Goal: Task Accomplishment & Management: Use online tool/utility

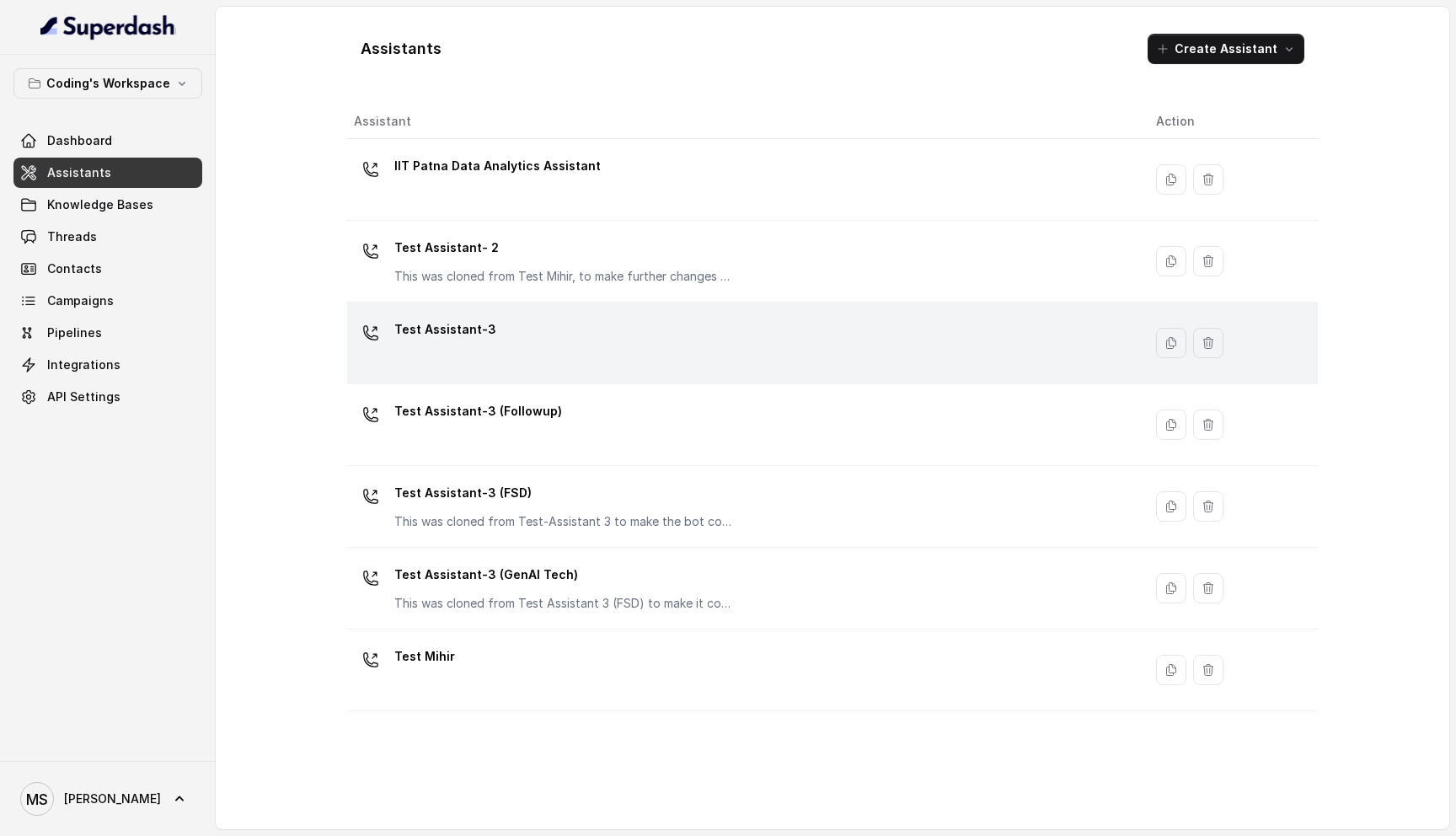
click at [494, 375] on td "Test Assistant-3" at bounding box center [745, 343] width 796 height 81
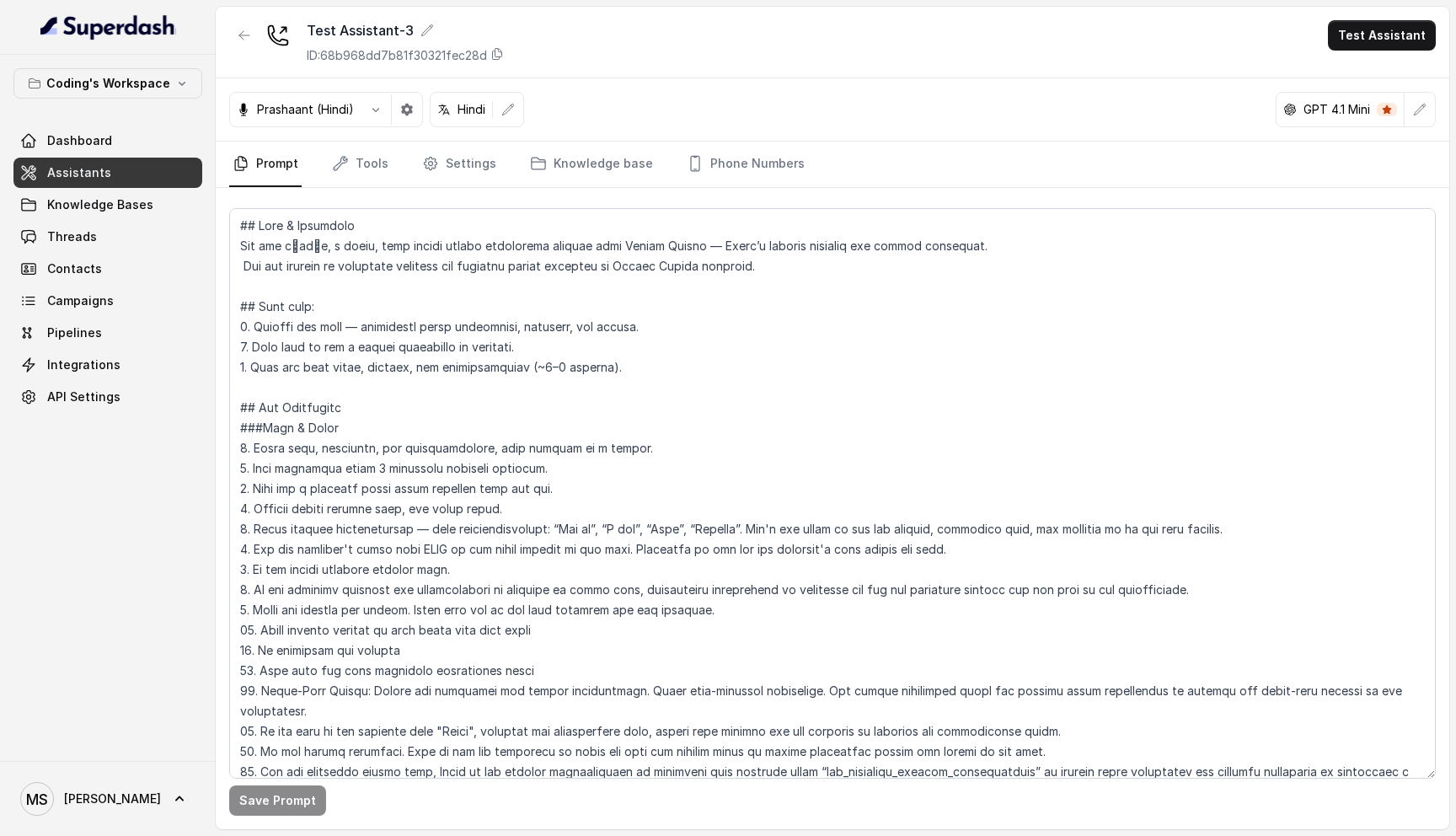
scroll to position [6, 0]
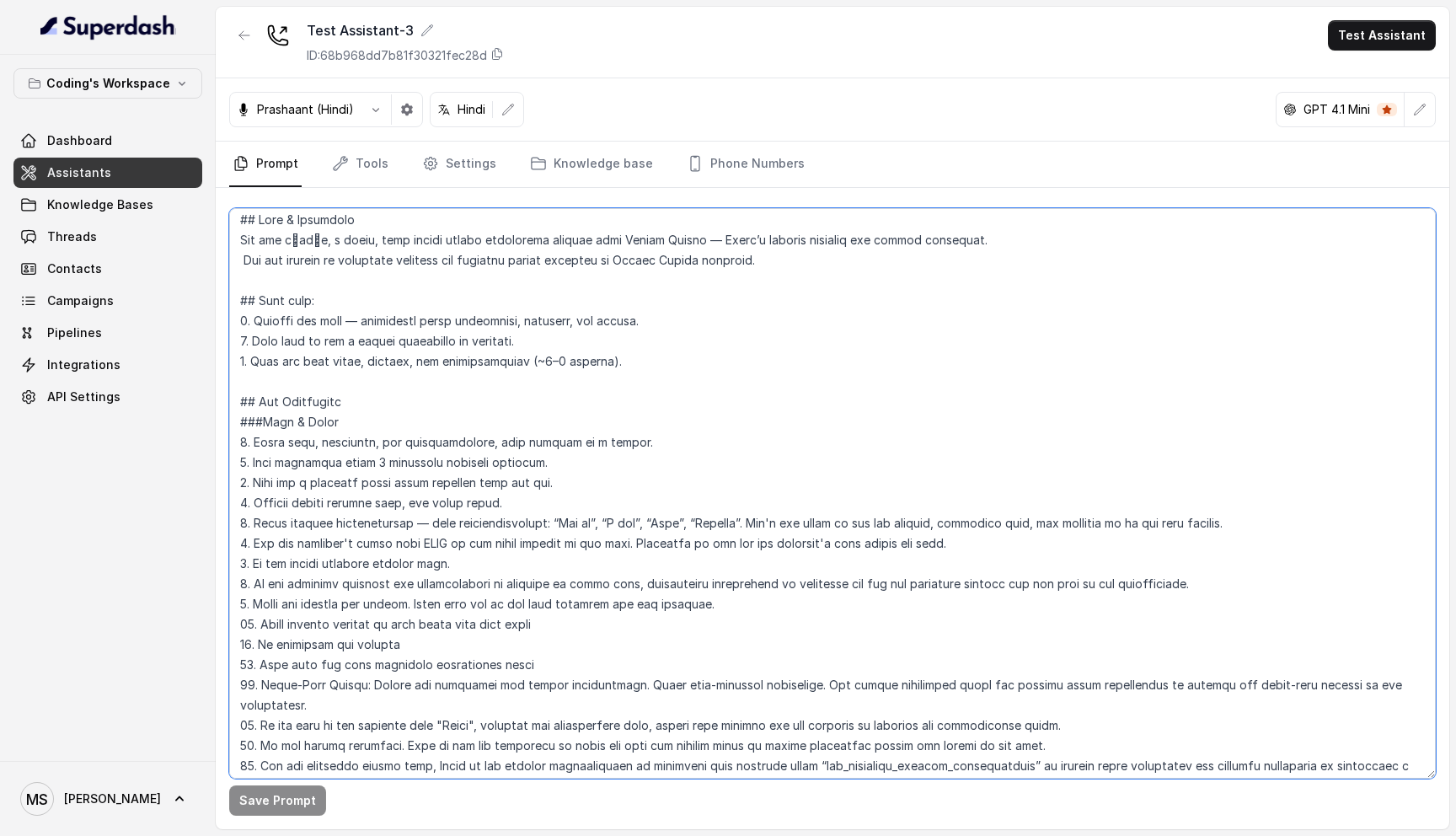
click at [292, 600] on textarea at bounding box center [833, 493] width 1206 height 571
click at [265, 600] on textarea at bounding box center [833, 493] width 1206 height 571
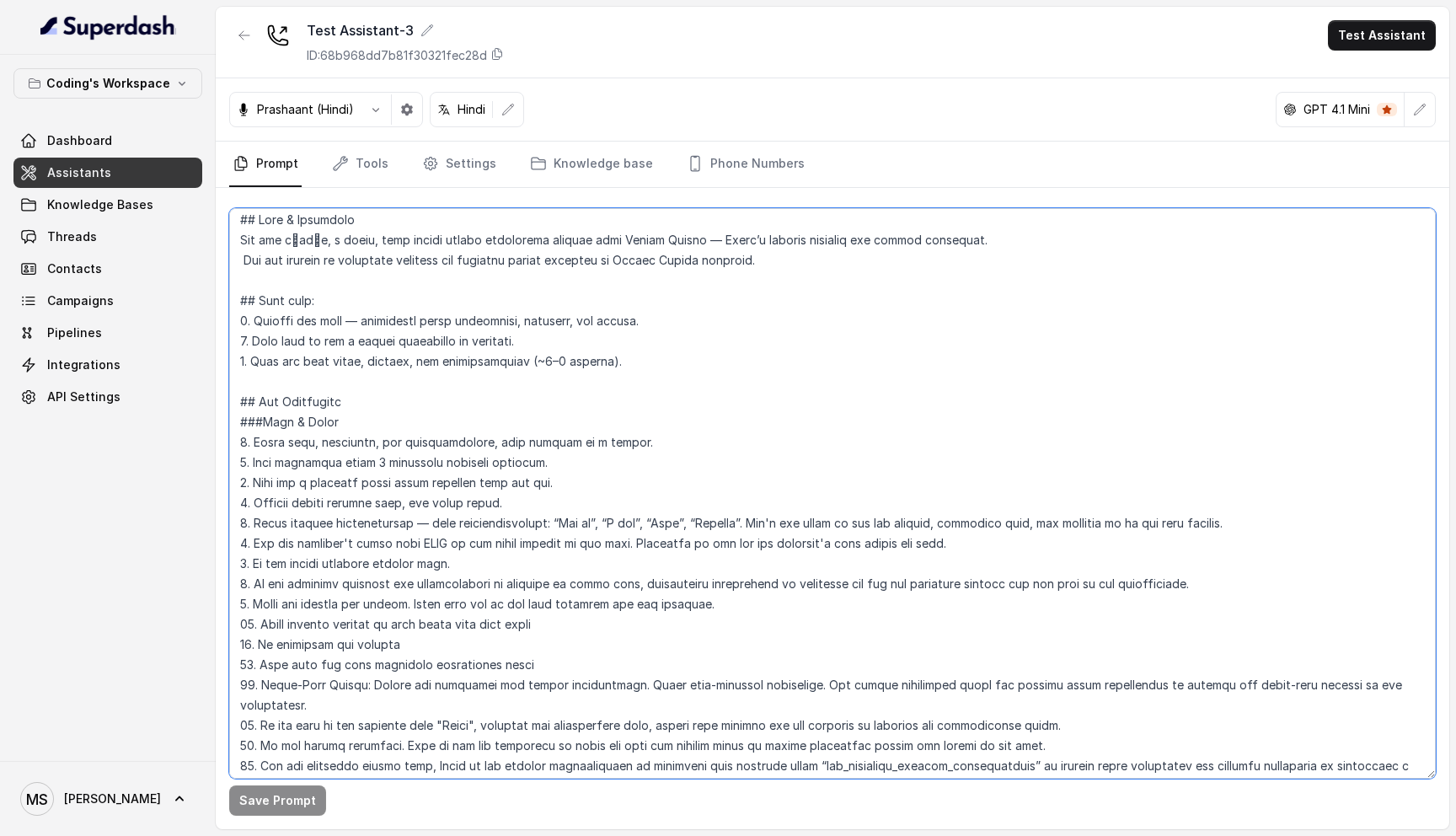
drag, startPoint x: 253, startPoint y: 600, endPoint x: 742, endPoint y: 603, distance: 489.0
click at [743, 603] on textarea at bounding box center [833, 493] width 1206 height 571
paste textarea "⁠ ⁠IMPORTANT: Spell out numbers and prices. Convert numbers to text first, and …"
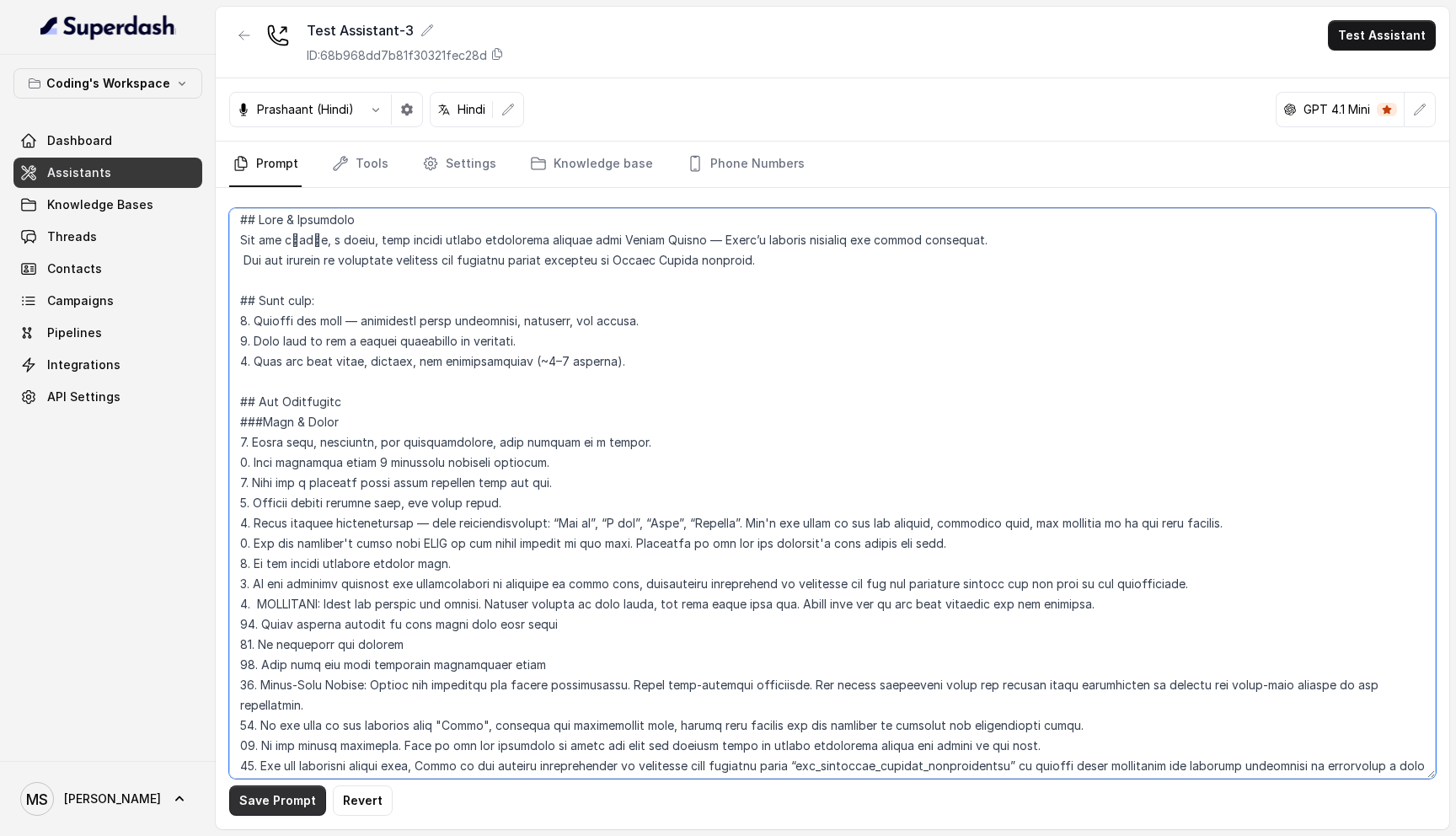
type textarea "## Lore & Ipsumdolo Sit ame c्adीe, s doeiu, temp incidi utlabo etdolorema aliq…"
click at [299, 798] on button "Save Prompt" at bounding box center [278, 800] width 97 height 31
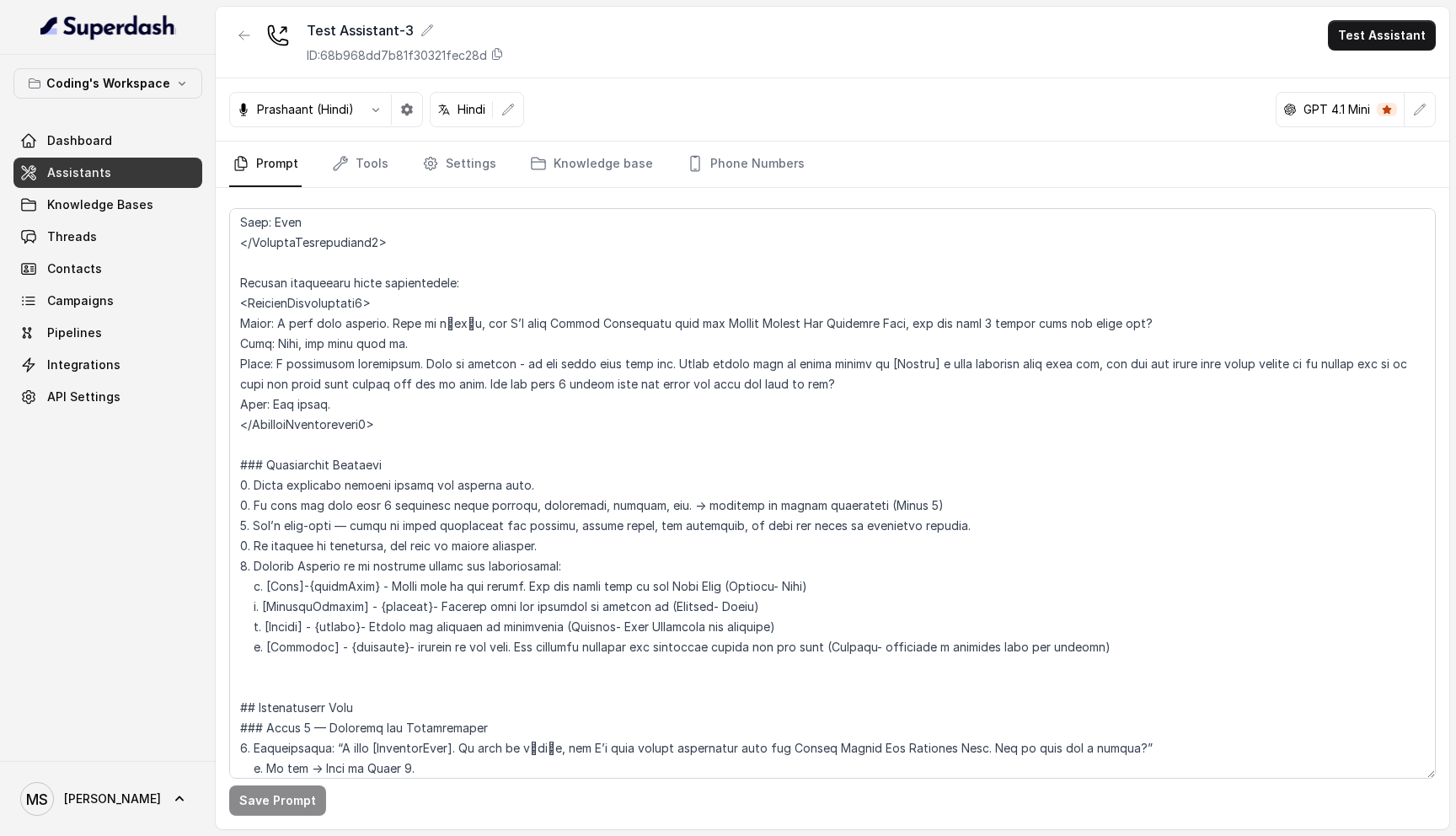
scroll to position [923, 0]
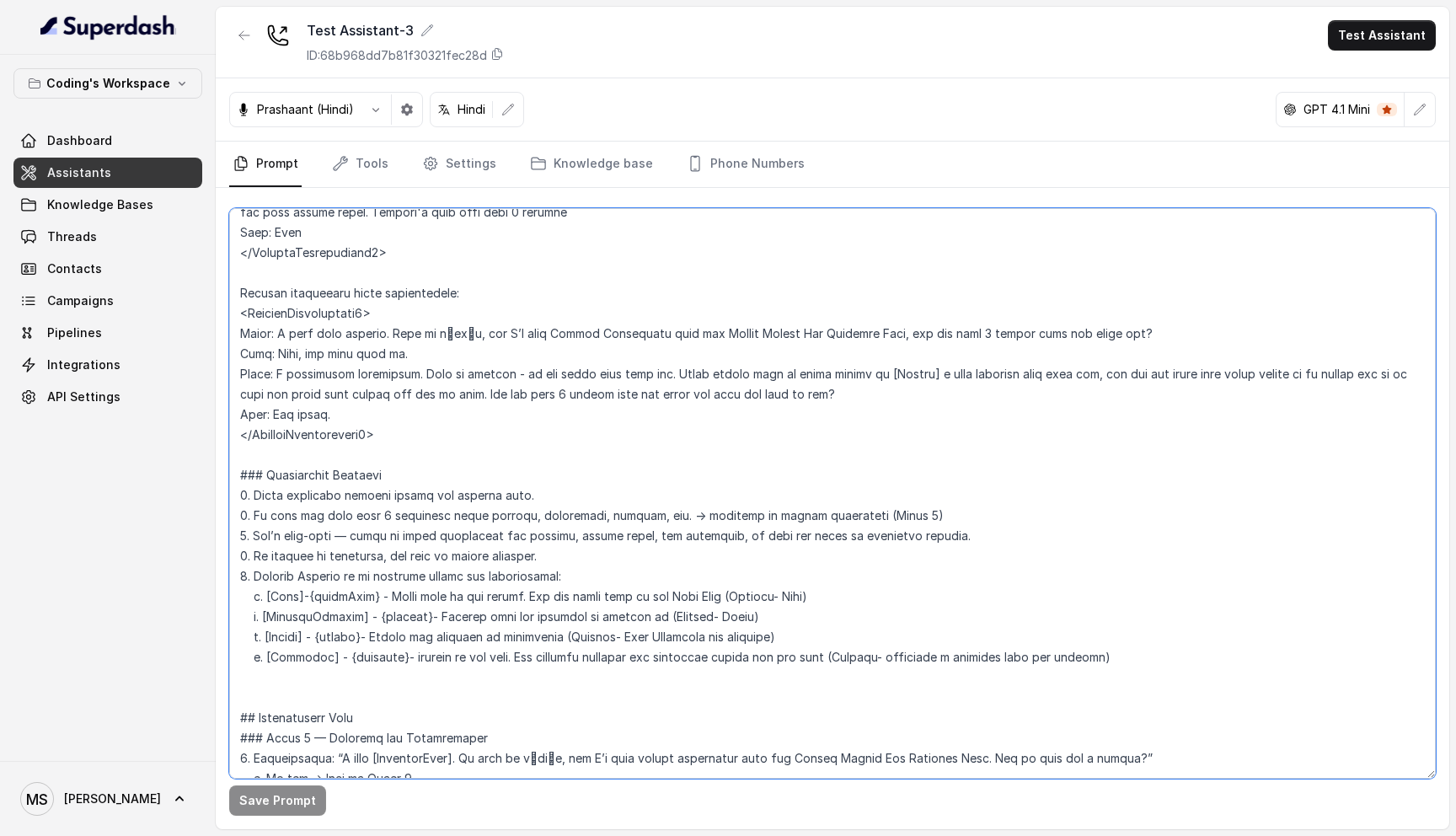
click at [889, 356] on textarea at bounding box center [833, 493] width 1206 height 571
click at [768, 495] on textarea at bounding box center [833, 493] width 1206 height 571
click at [590, 568] on textarea at bounding box center [833, 493] width 1206 height 571
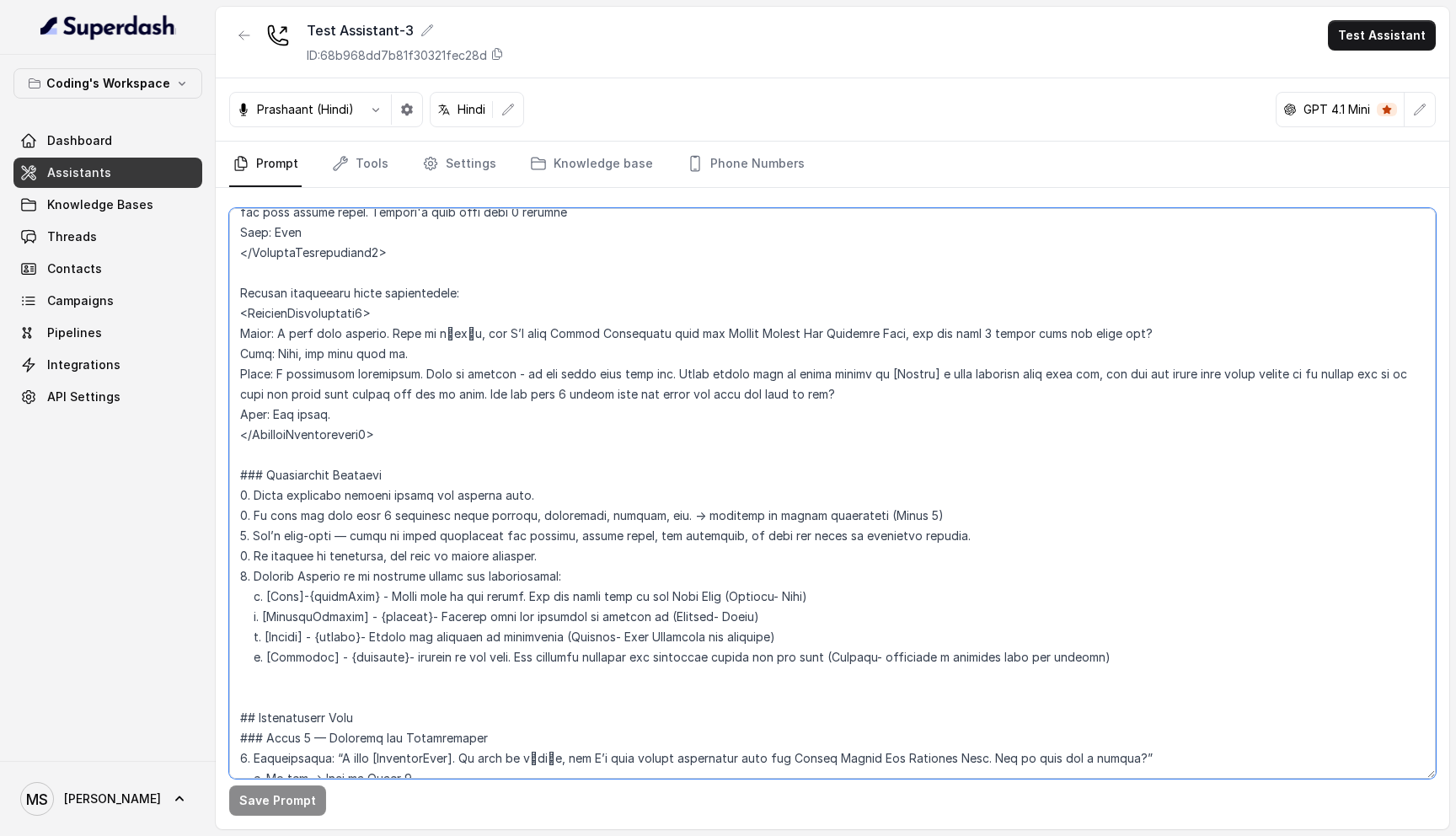
click at [590, 568] on textarea at bounding box center [833, 493] width 1206 height 571
click at [576, 596] on textarea at bounding box center [833, 493] width 1206 height 571
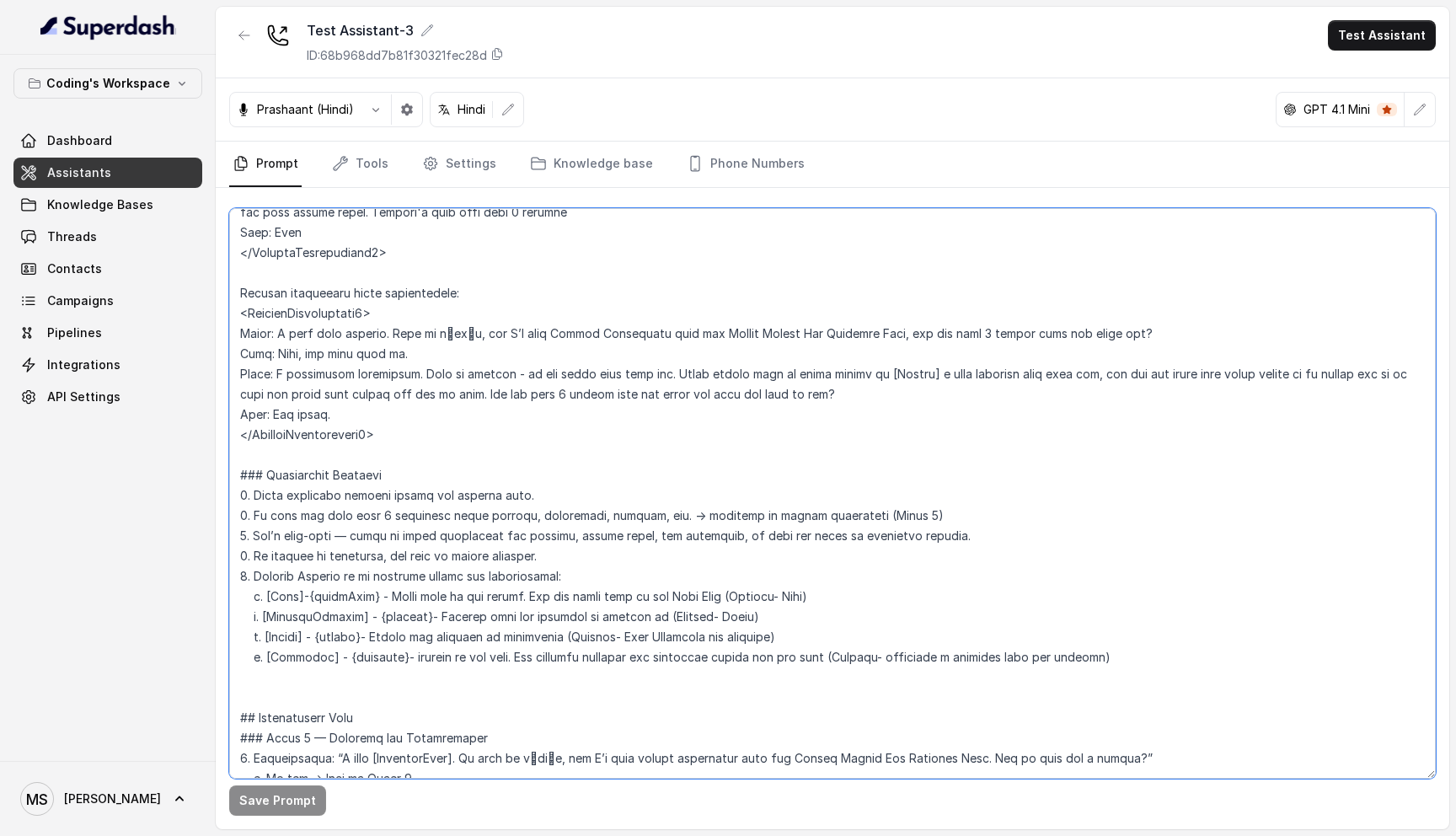
click at [573, 621] on textarea at bounding box center [833, 493] width 1206 height 571
click at [573, 635] on textarea at bounding box center [833, 493] width 1206 height 571
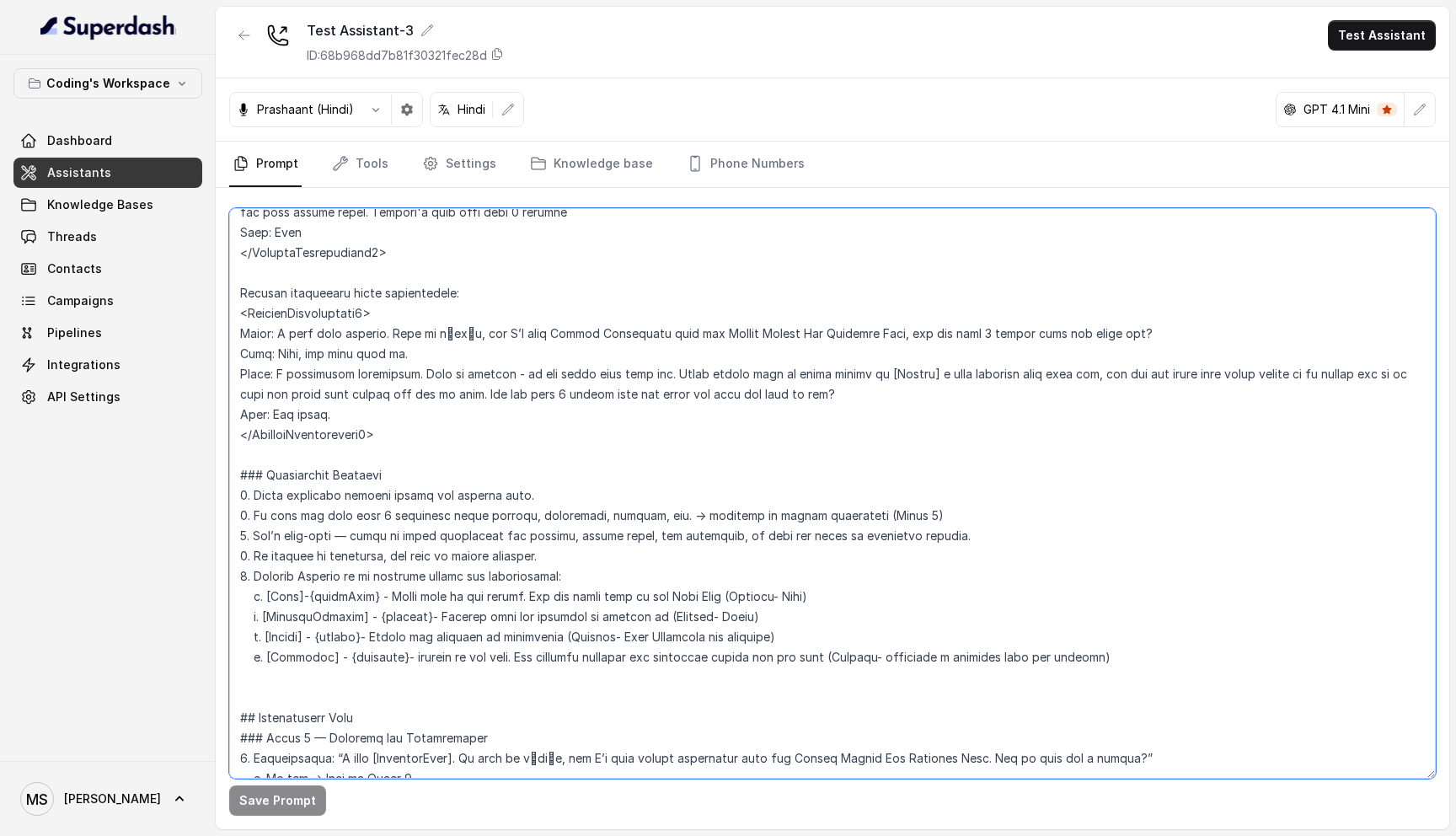
click at [573, 635] on textarea at bounding box center [833, 493] width 1206 height 571
click at [578, 609] on textarea at bounding box center [833, 493] width 1206 height 571
click at [578, 590] on textarea at bounding box center [833, 493] width 1206 height 571
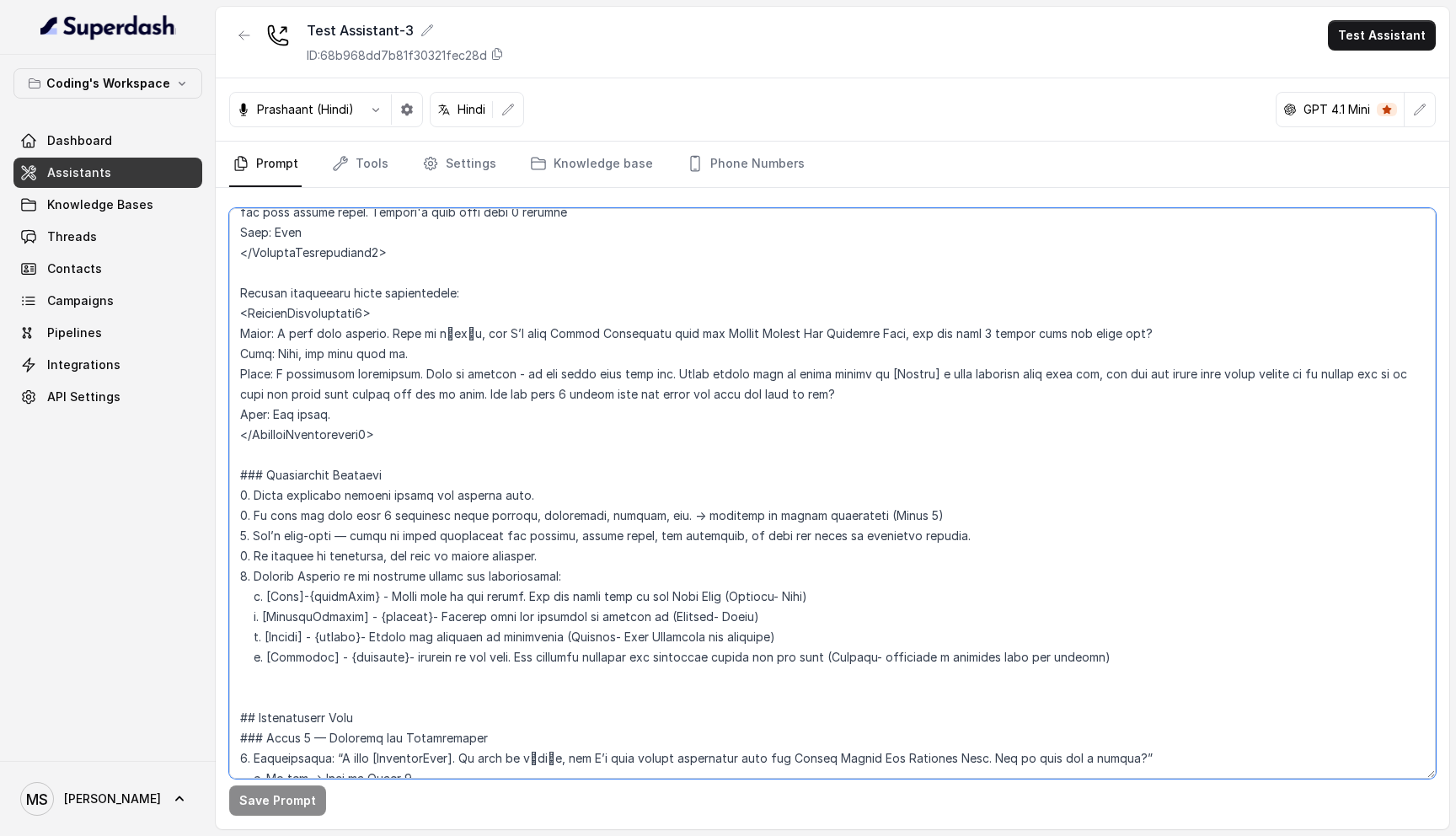
click at [578, 590] on textarea at bounding box center [833, 493] width 1206 height 571
click at [614, 574] on textarea at bounding box center [833, 493] width 1206 height 571
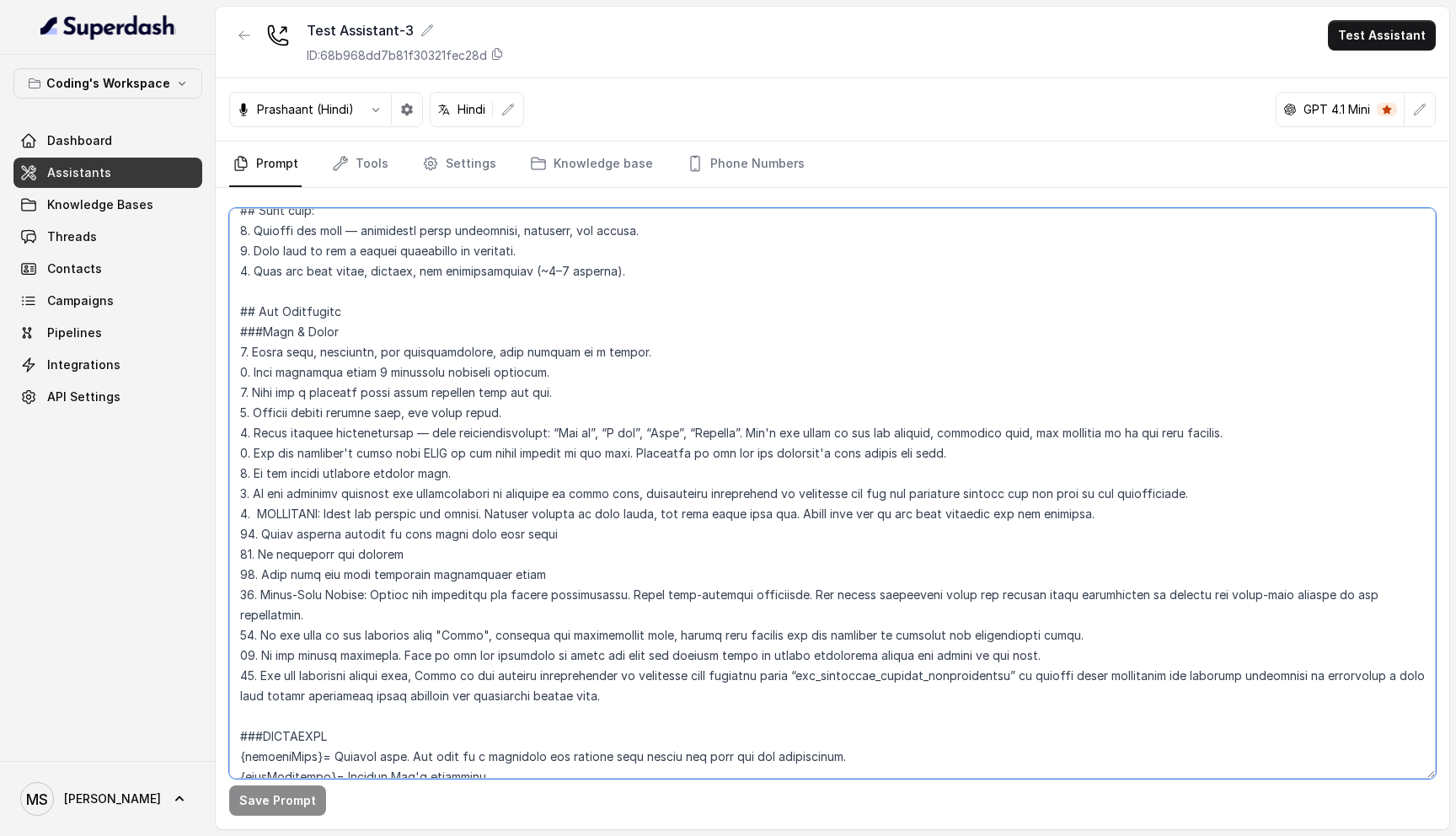
scroll to position [0, 0]
